Goal: Transaction & Acquisition: Purchase product/service

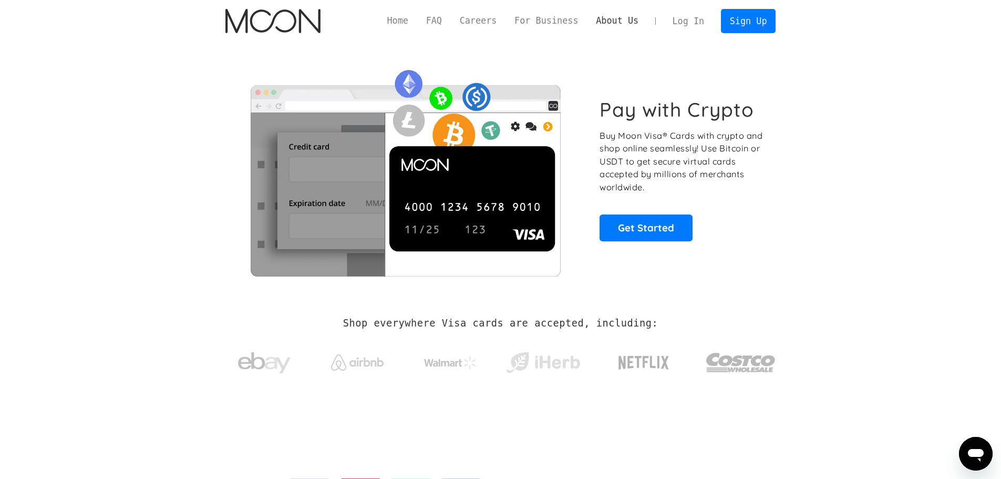
click at [643, 22] on link "About Us" at bounding box center [617, 20] width 60 height 13
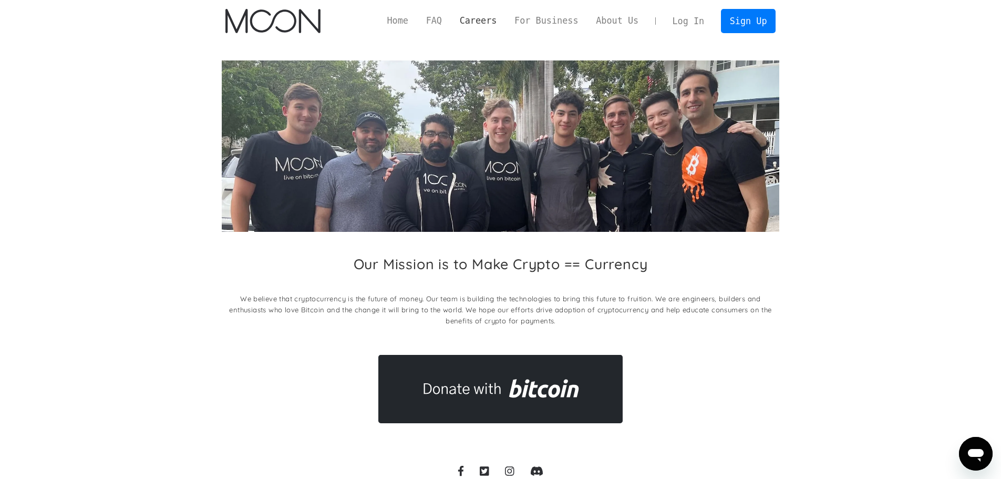
click at [498, 26] on link "Careers" at bounding box center [478, 20] width 55 height 13
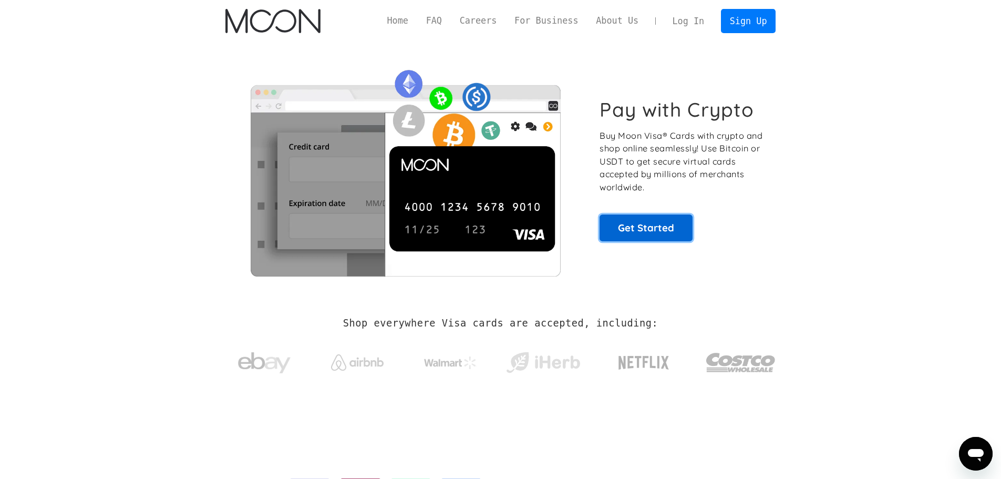
click at [678, 235] on link "Get Started" at bounding box center [646, 227] width 93 height 26
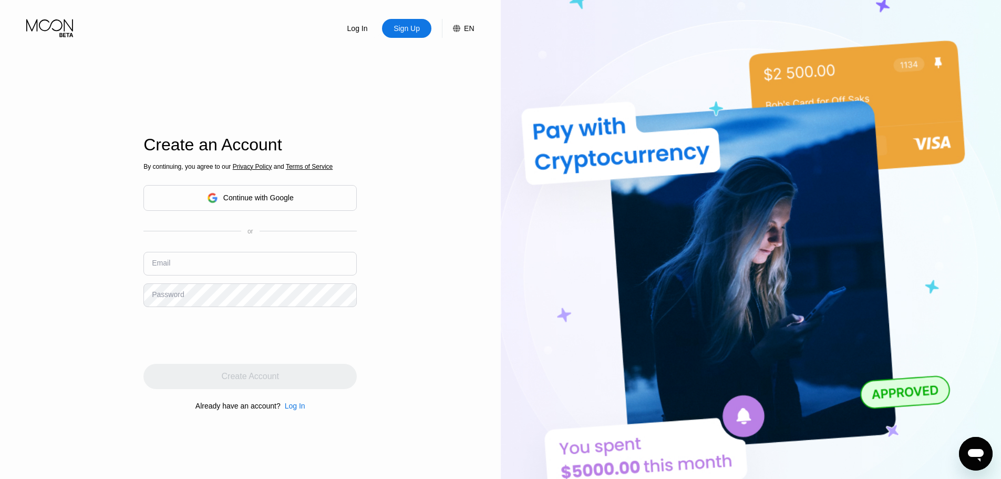
click at [324, 204] on div "Continue with Google" at bounding box center [249, 198] width 213 height 26
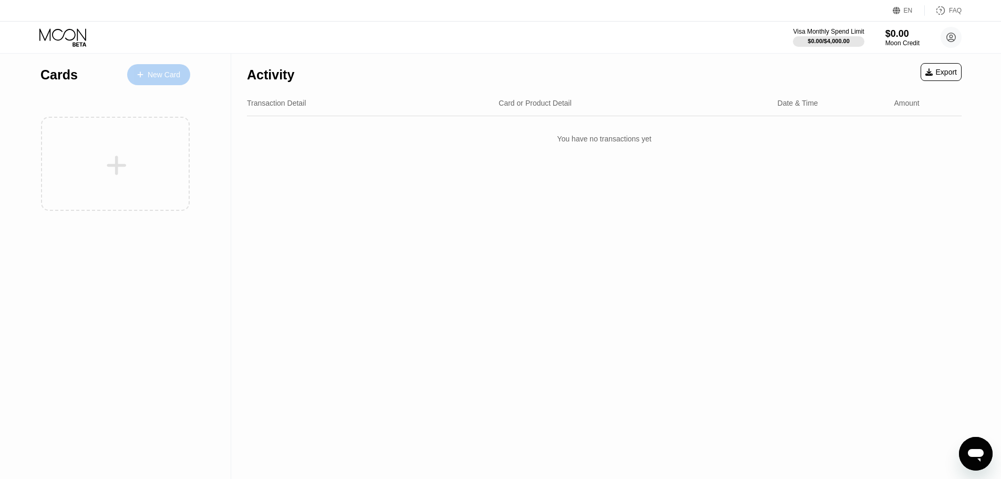
click at [173, 71] on div "New Card" at bounding box center [164, 74] width 33 height 9
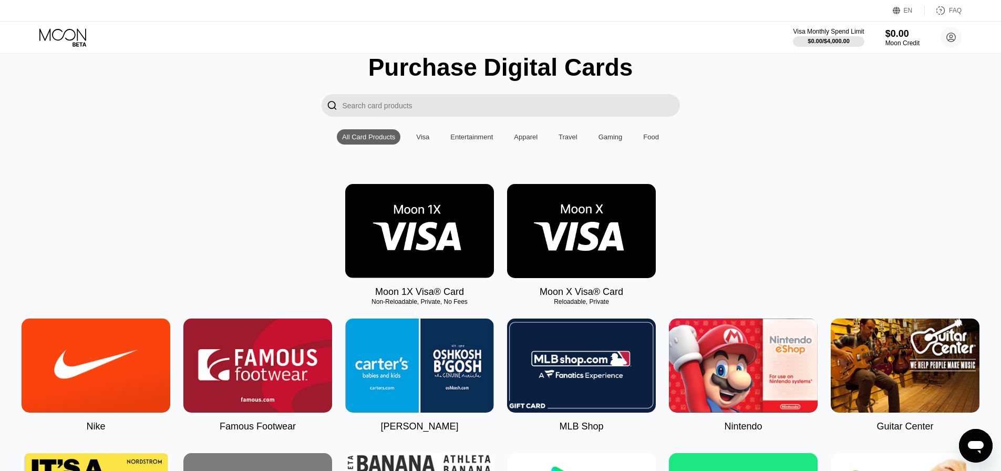
scroll to position [105, 0]
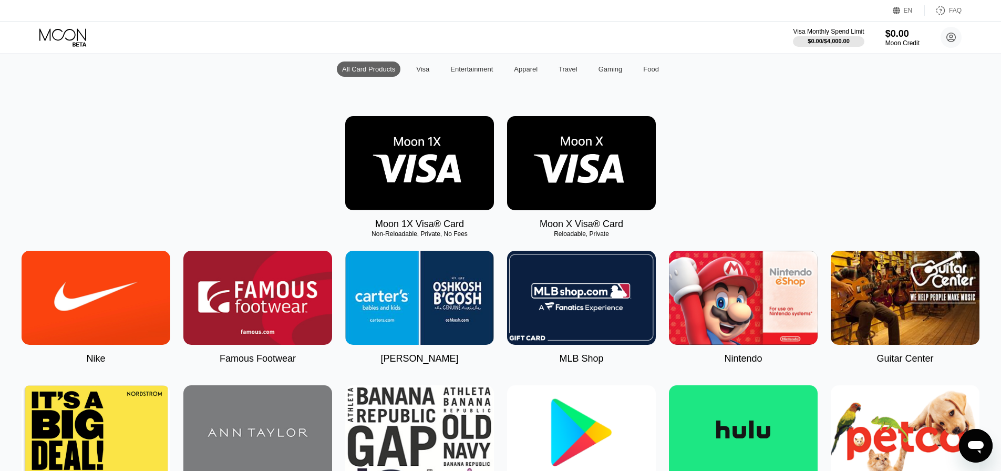
click at [416, 70] on div "Visa" at bounding box center [423, 68] width 24 height 15
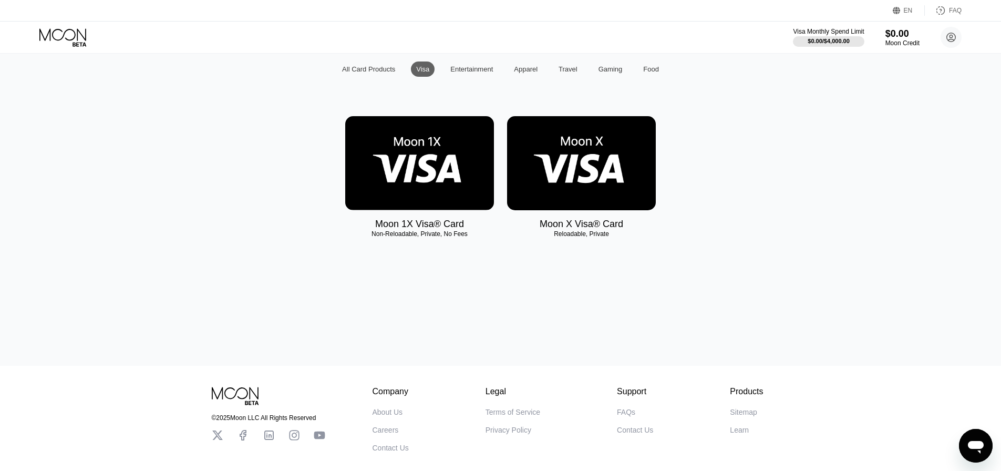
click at [583, 188] on img at bounding box center [581, 163] width 149 height 94
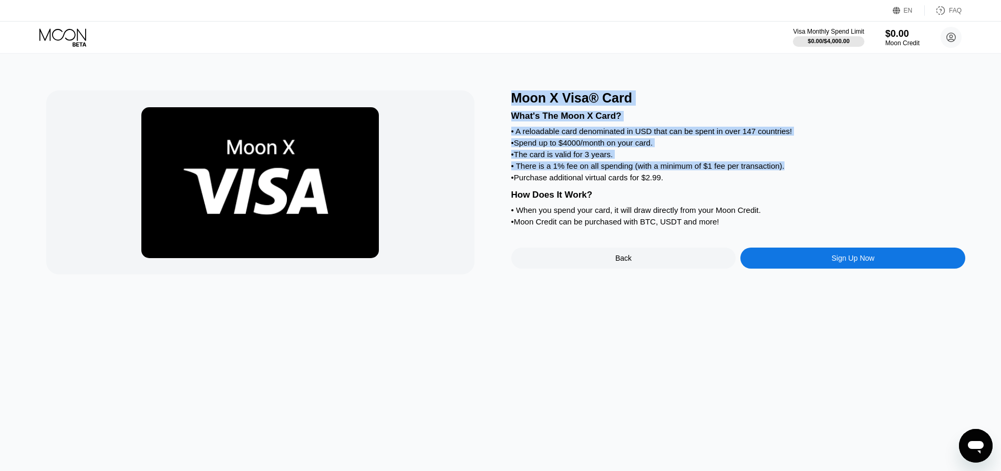
drag, startPoint x: 798, startPoint y: 172, endPoint x: 485, endPoint y: 176, distance: 313.2
click at [485, 176] on div "Moon X Visa® Card What's The Moon X Card? • A reloadable card denominated in US…" at bounding box center [500, 182] width 909 height 184
click at [485, 176] on div at bounding box center [273, 182] width 455 height 184
click at [531, 170] on div "• There is a 1% fee on all spending (with a minimum of $1 fee per transaction)." at bounding box center [738, 165] width 455 height 9
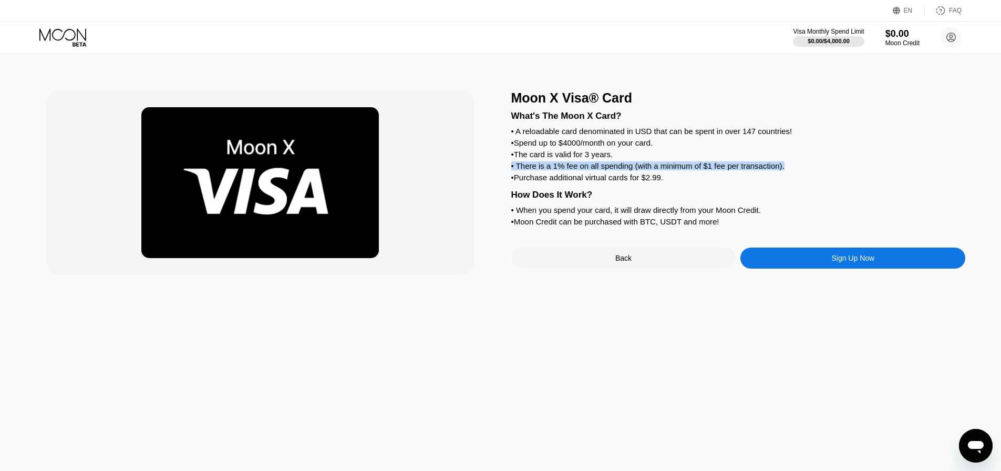
drag, startPoint x: 786, startPoint y: 172, endPoint x: 511, endPoint y: 177, distance: 274.9
click at [511, 170] on div "• There is a 1% fee on all spending (with a minimum of $1 fee per transaction)." at bounding box center [738, 165] width 455 height 9
copy div "• There is a 1% fee on all spending (with a minimum of $1 fee per transaction)."
click at [609, 180] on div "What's The Moon X Card? • A reloadable card denominated in USD that can be spen…" at bounding box center [738, 167] width 455 height 123
click at [647, 182] on div "• Purchase additional virtual cards for $2.99." at bounding box center [738, 177] width 455 height 9
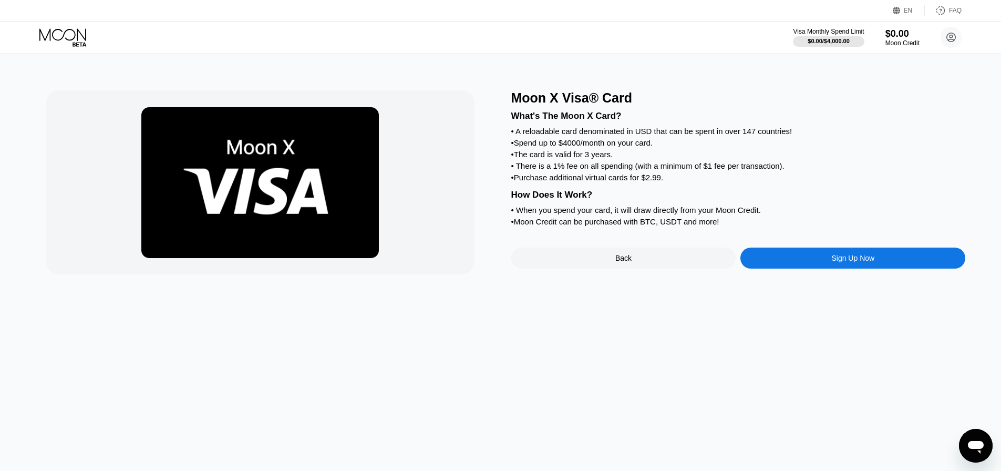
click at [791, 269] on div "Sign Up Now" at bounding box center [852, 258] width 225 height 21
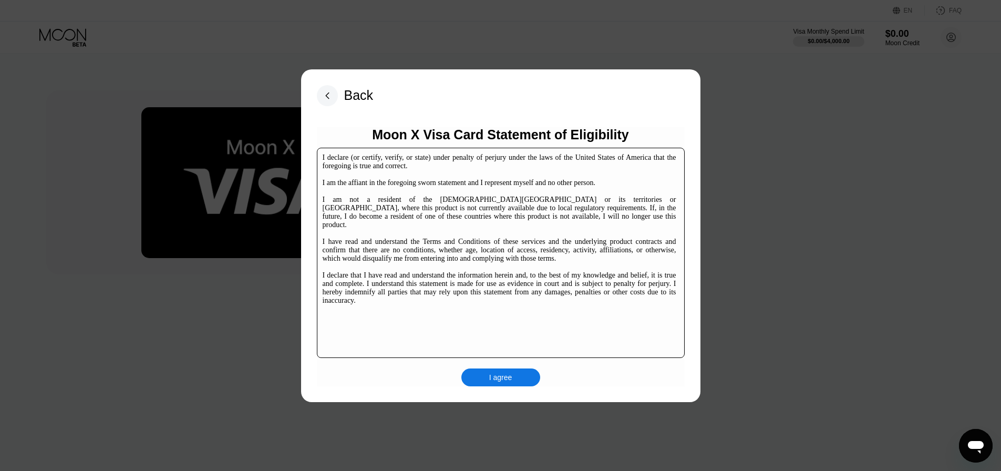
click at [489, 370] on div "I agree" at bounding box center [500, 377] width 79 height 18
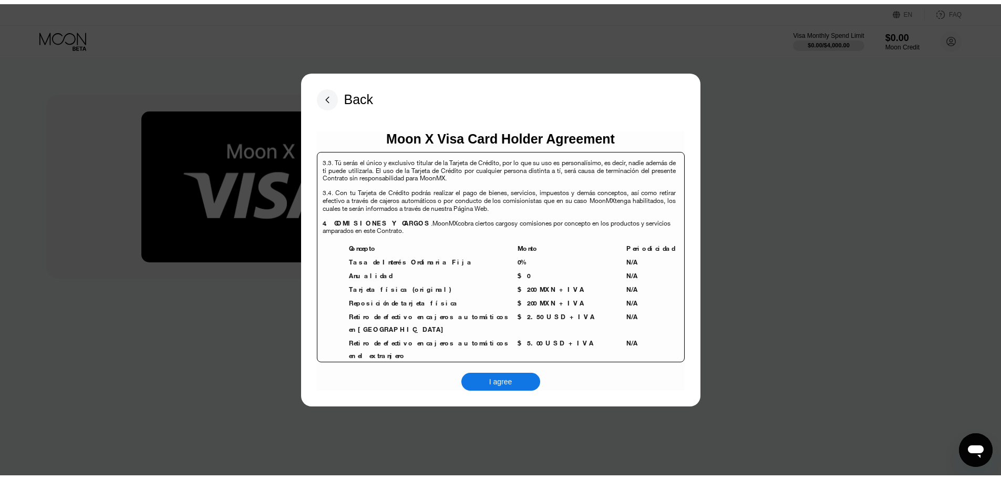
scroll to position [2254, 0]
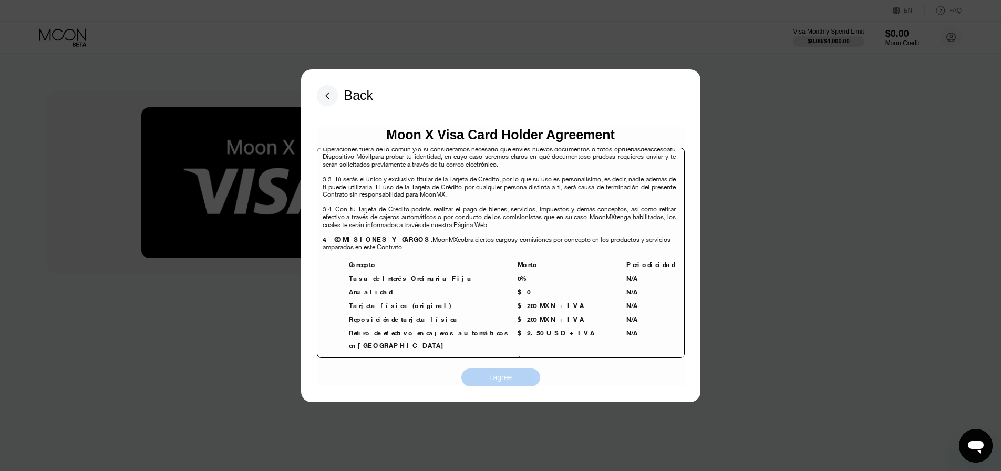
click at [506, 369] on div "I agree" at bounding box center [500, 377] width 79 height 18
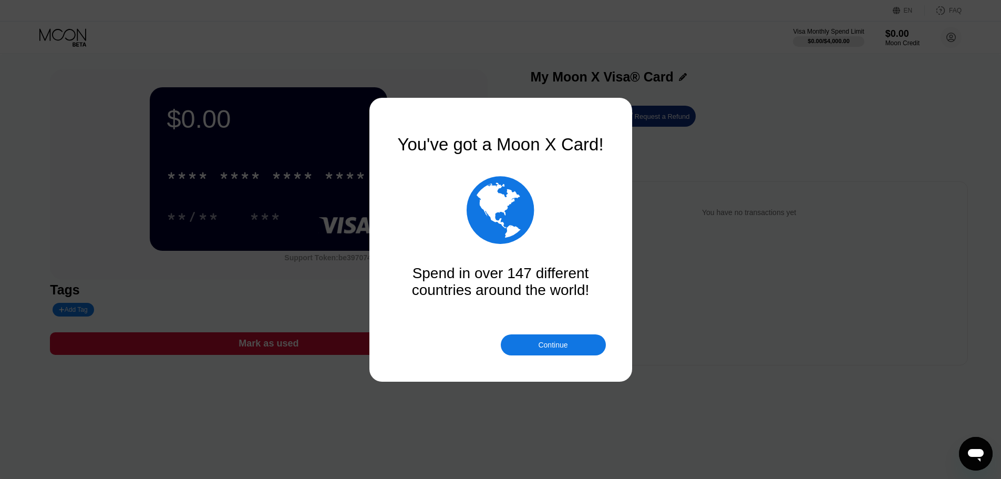
click at [586, 342] on div "Continue" at bounding box center [553, 344] width 105 height 21
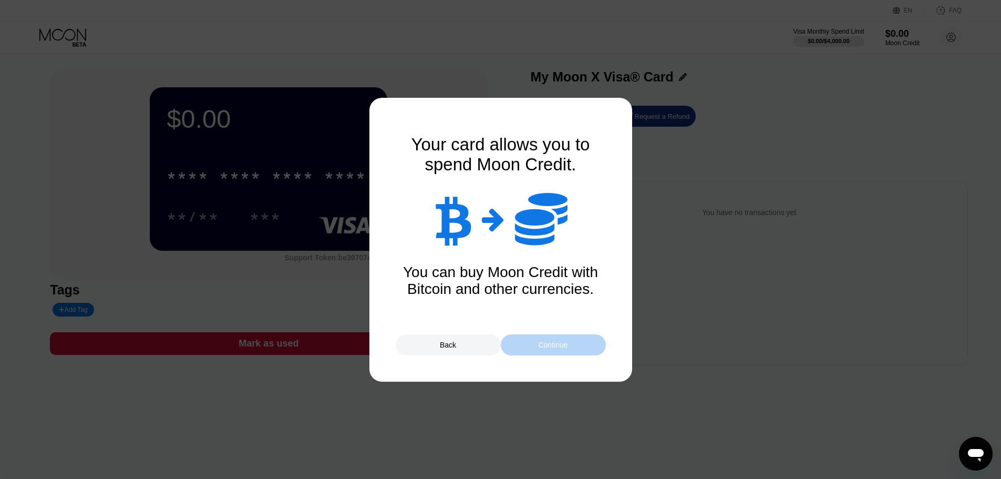
click at [564, 343] on div "Continue" at bounding box center [552, 345] width 29 height 8
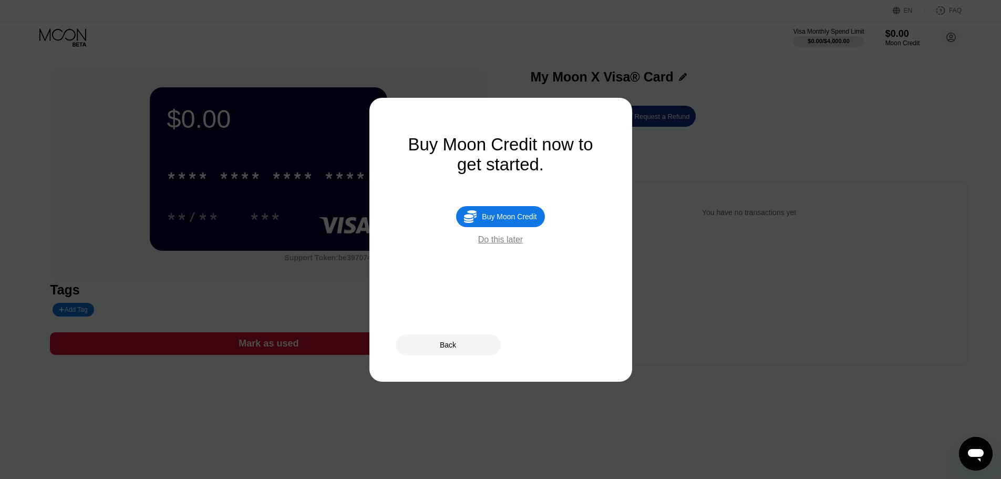
click at [497, 244] on div "Do this later" at bounding box center [500, 239] width 45 height 9
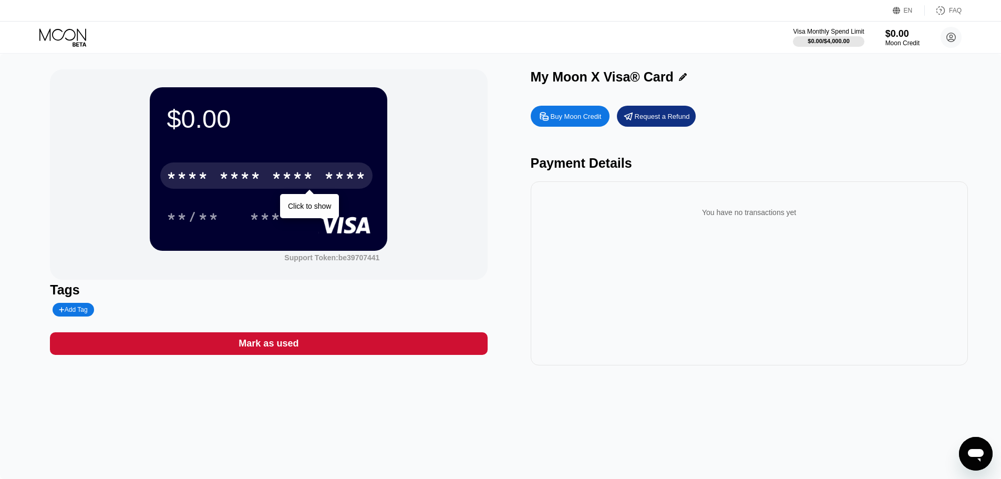
click at [245, 182] on div "* * * *" at bounding box center [240, 177] width 42 height 17
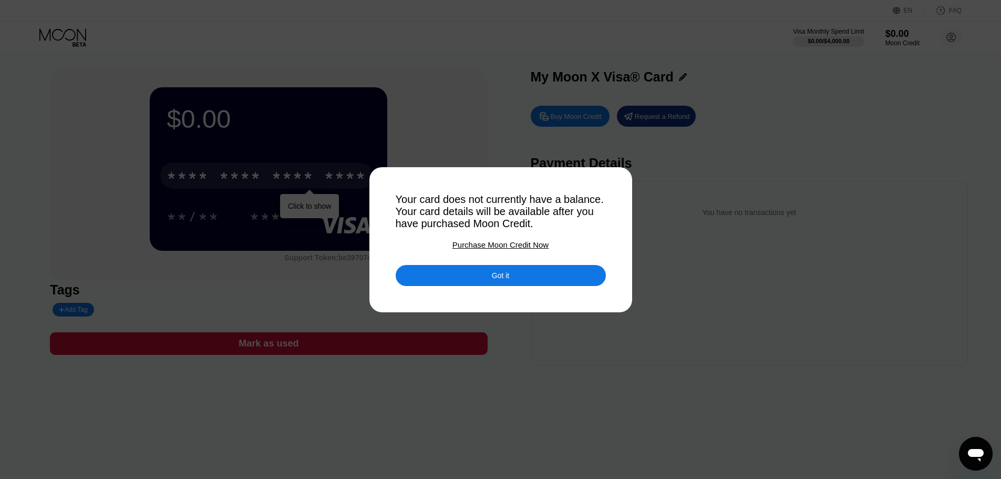
click at [469, 278] on div "Got it" at bounding box center [501, 275] width 210 height 21
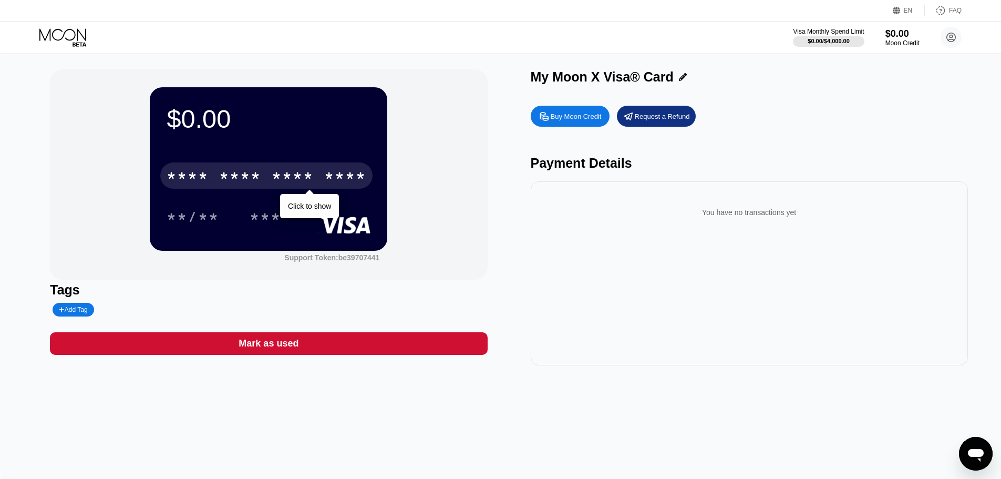
click at [506, 179] on div "$0.00 * * * * * * * * * * * * **** Click to show **/** *** Support Token: be397…" at bounding box center [500, 217] width 901 height 296
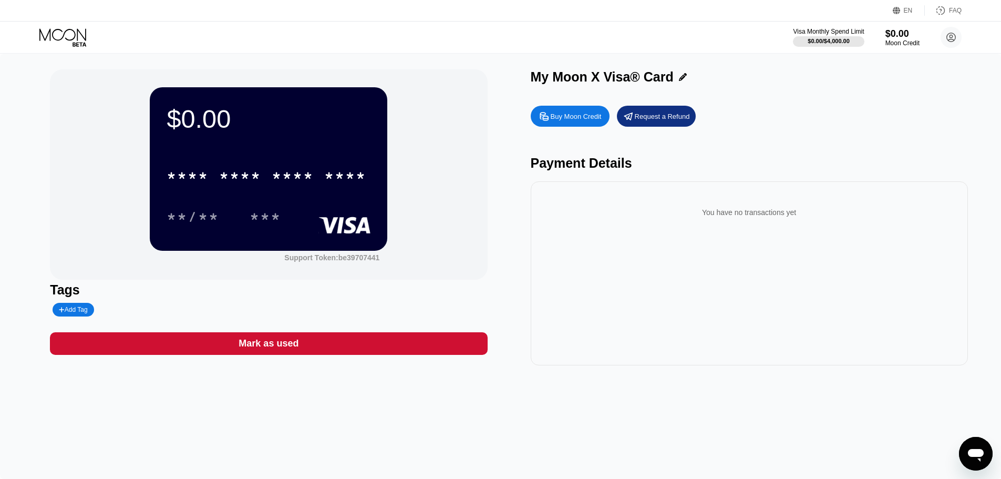
click at [305, 97] on div "$0.00 * * * * * * * * * * * * **** **/** ***" at bounding box center [269, 168] width 238 height 163
drag, startPoint x: 172, startPoint y: 119, endPoint x: 225, endPoint y: 111, distance: 53.7
click at [225, 111] on div "$0.00" at bounding box center [269, 118] width 204 height 29
click at [538, 125] on div "Buy Moon Credit" at bounding box center [570, 116] width 79 height 21
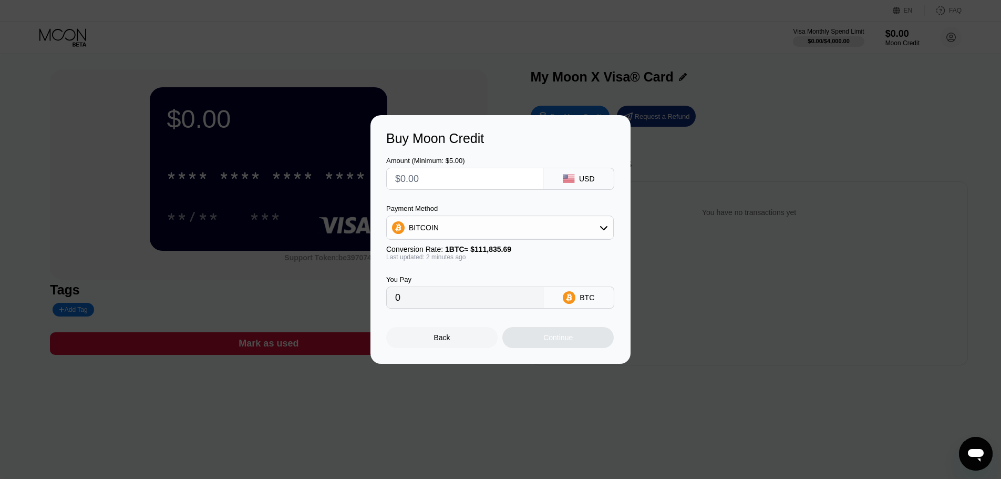
click at [518, 184] on input "text" at bounding box center [464, 178] width 139 height 21
click at [567, 240] on div "BITCOIN" at bounding box center [500, 227] width 228 height 24
click at [565, 234] on div "BITCOIN" at bounding box center [500, 227] width 226 height 21
click at [459, 283] on span "USDT on TRON" at bounding box center [437, 279] width 53 height 8
type input "0.00"
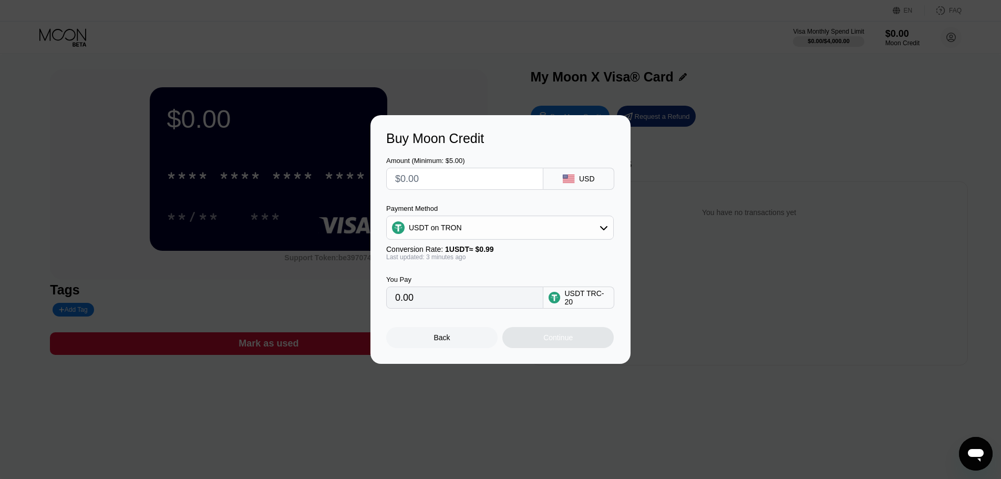
click at [487, 185] on input "text" at bounding box center [464, 178] width 139 height 21
type input "$5"
type input "5.05"
type input "$50"
type input "50.51"
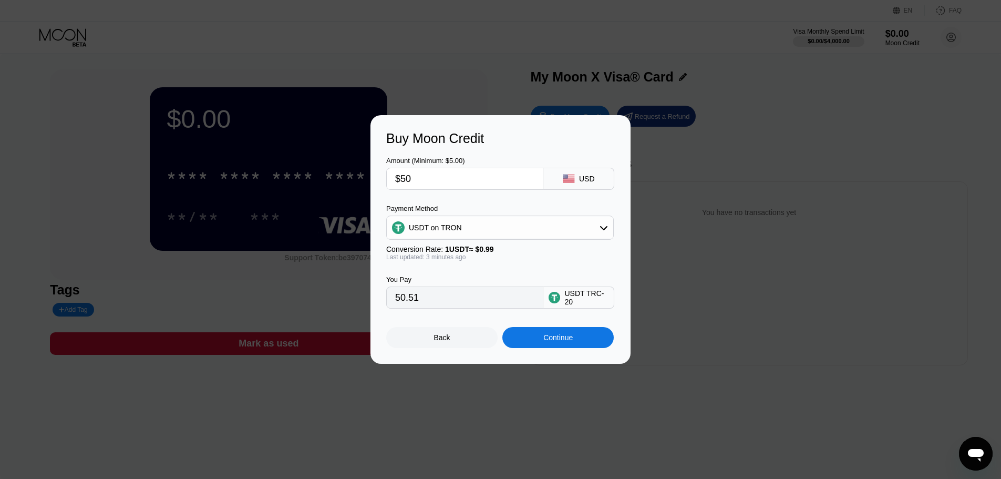
type input "$50"
click at [495, 204] on div "Payment Method" at bounding box center [500, 208] width 228 height 8
